Goal: Task Accomplishment & Management: Manage account settings

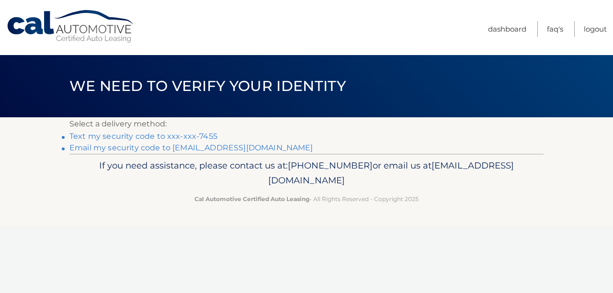
click at [89, 133] on link "Text my security code to xxx-xxx-7455" at bounding box center [143, 136] width 148 height 9
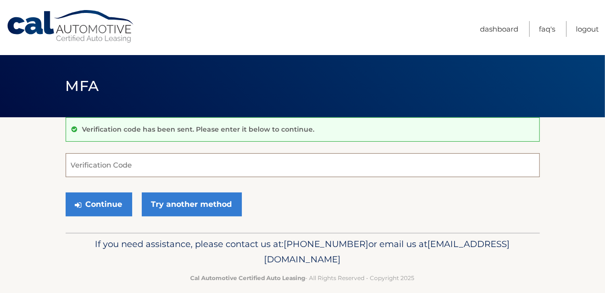
click at [173, 164] on input "Verification Code" at bounding box center [303, 165] width 474 height 24
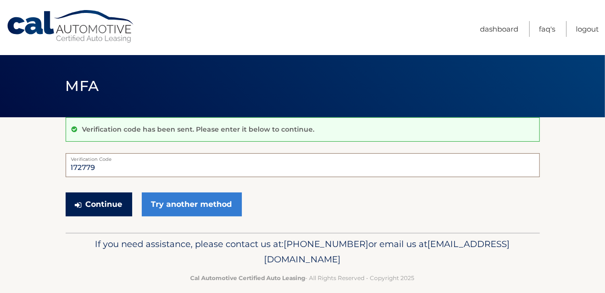
type input "172779"
click at [128, 199] on button "Continue" at bounding box center [99, 205] width 67 height 24
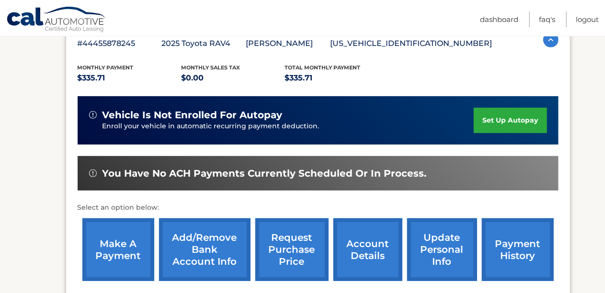
scroll to position [167, 0]
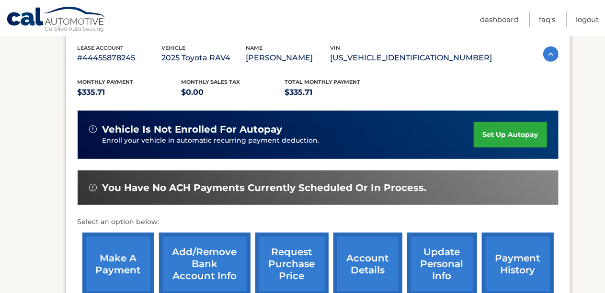
click at [119, 258] on link "make a payment" at bounding box center [118, 264] width 72 height 63
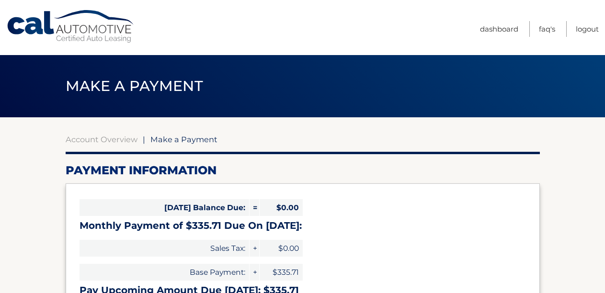
select select "MDU5NjY4N2UtZjBhZC00ODFlLWI1OTYtMzdhMmZjZjNhMDIw"
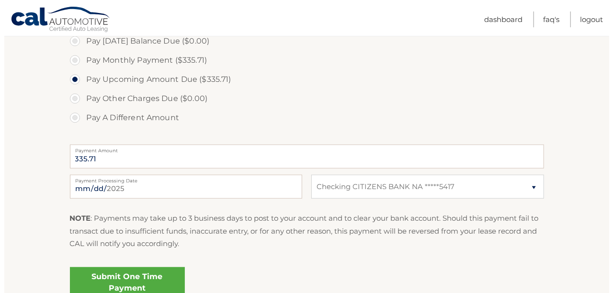
scroll to position [320, 0]
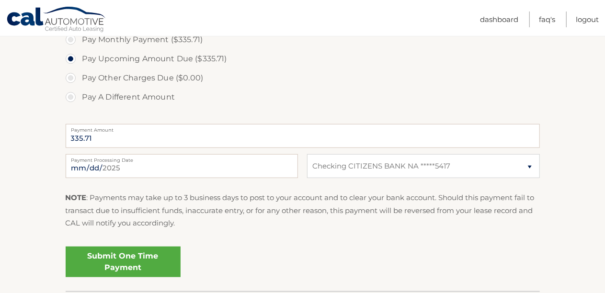
click at [123, 258] on link "Submit One Time Payment" at bounding box center [123, 262] width 115 height 31
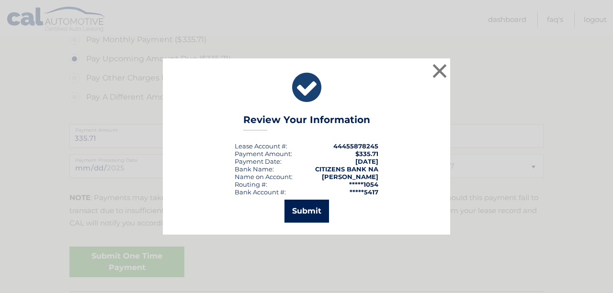
click at [302, 209] on button "Submit" at bounding box center [306, 211] width 45 height 23
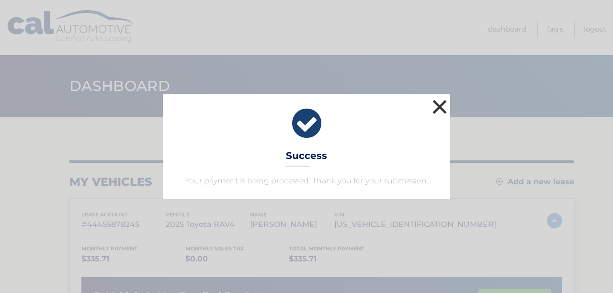
click at [441, 106] on button "×" at bounding box center [439, 106] width 19 height 19
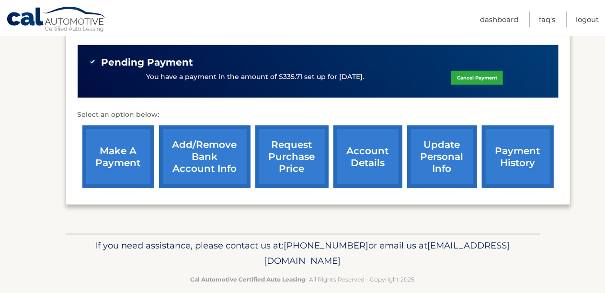
scroll to position [145, 0]
